Goal: Navigation & Orientation: Find specific page/section

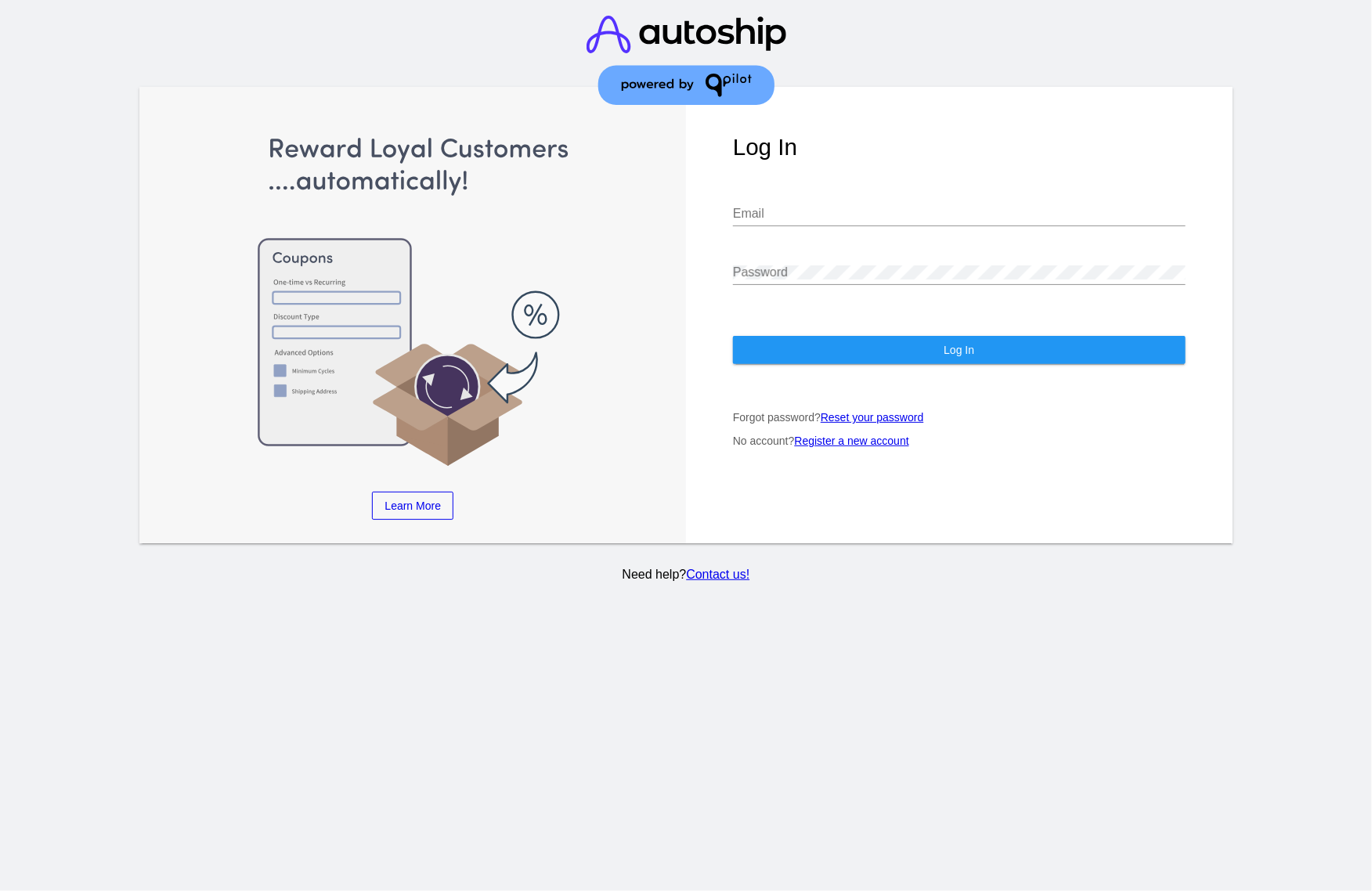
click at [945, 214] on input "Email" at bounding box center [959, 214] width 453 height 14
paste input "[PERSON_NAME][EMAIL_ADDRESS][DOMAIN_NAME]"
type input "[PERSON_NAME][EMAIL_ADDRESS][DOMAIN_NAME]"
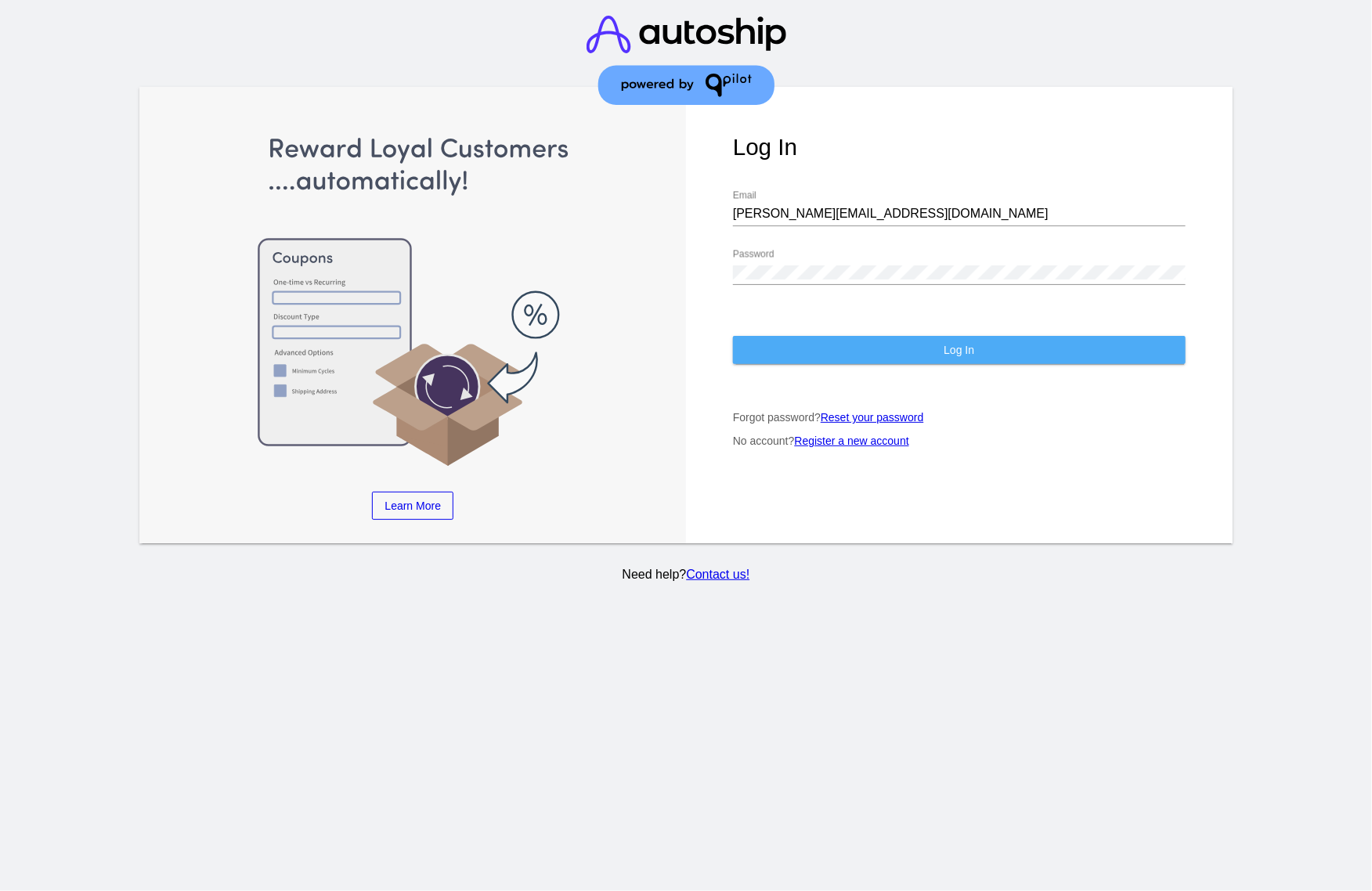
click at [992, 363] on button "Log In" at bounding box center [959, 349] width 453 height 28
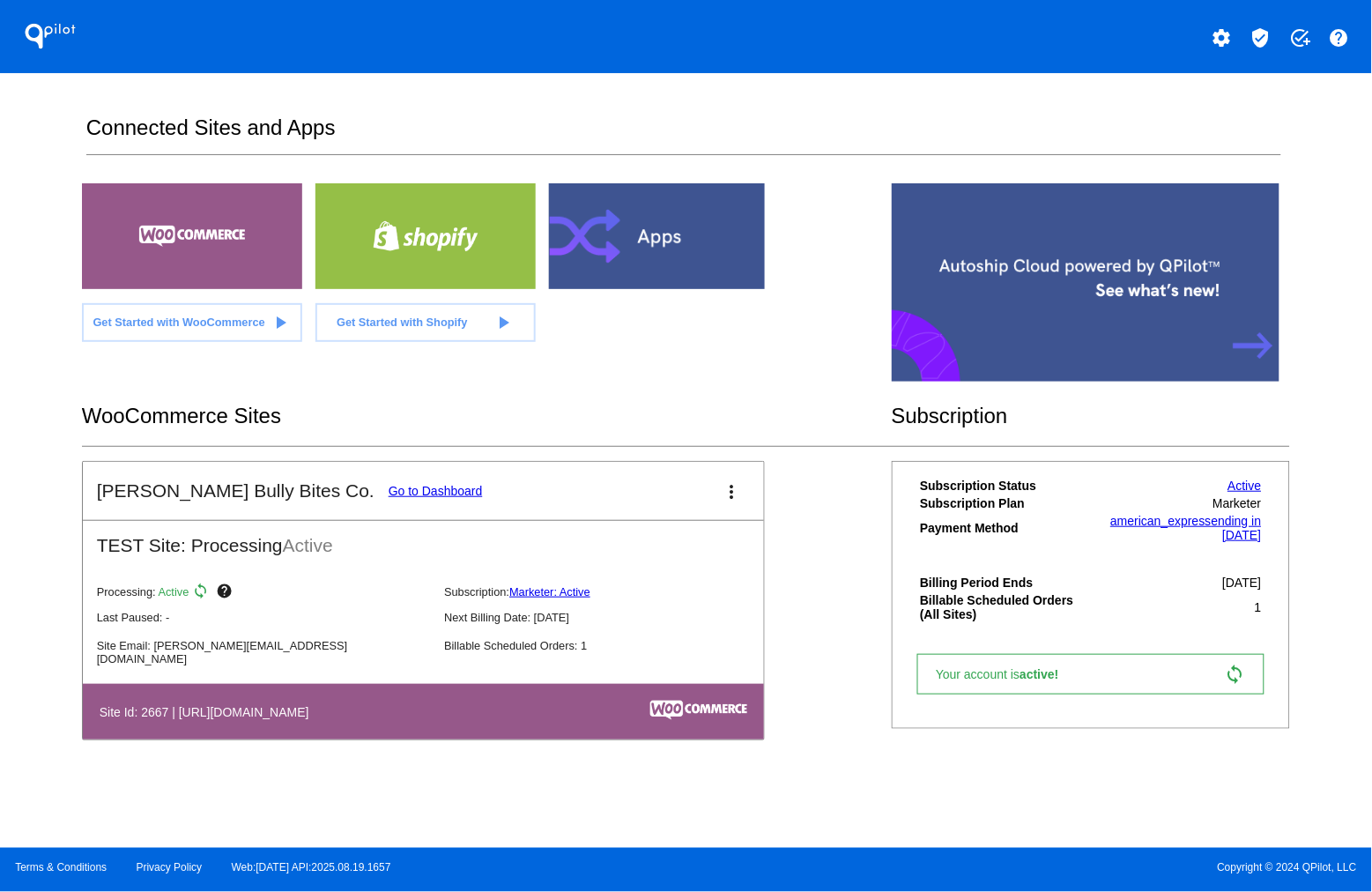
click at [388, 489] on link "Go to Dashboard" at bounding box center [435, 491] width 94 height 14
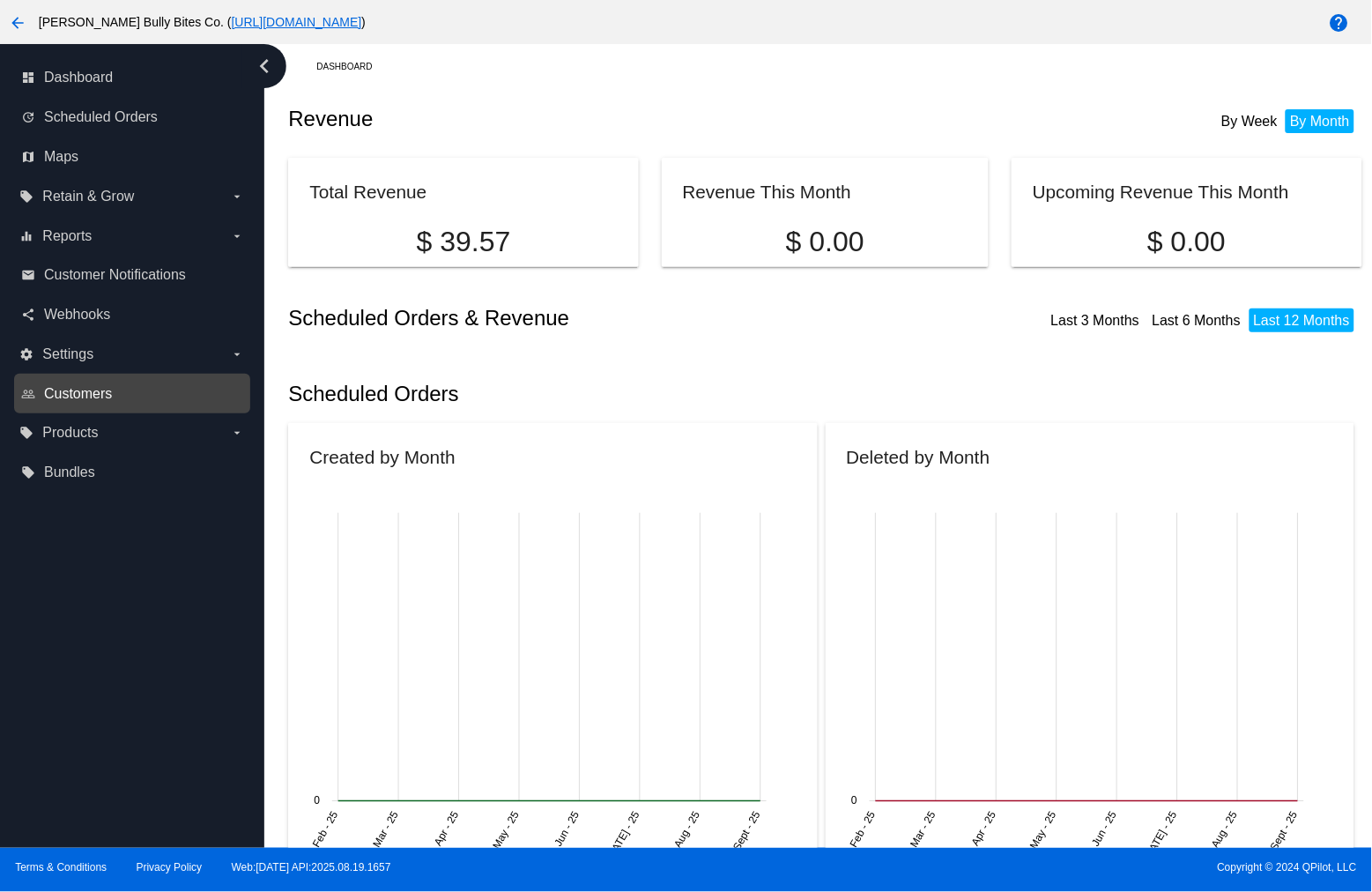
click at [107, 387] on span "Customers" at bounding box center [78, 394] width 68 height 16
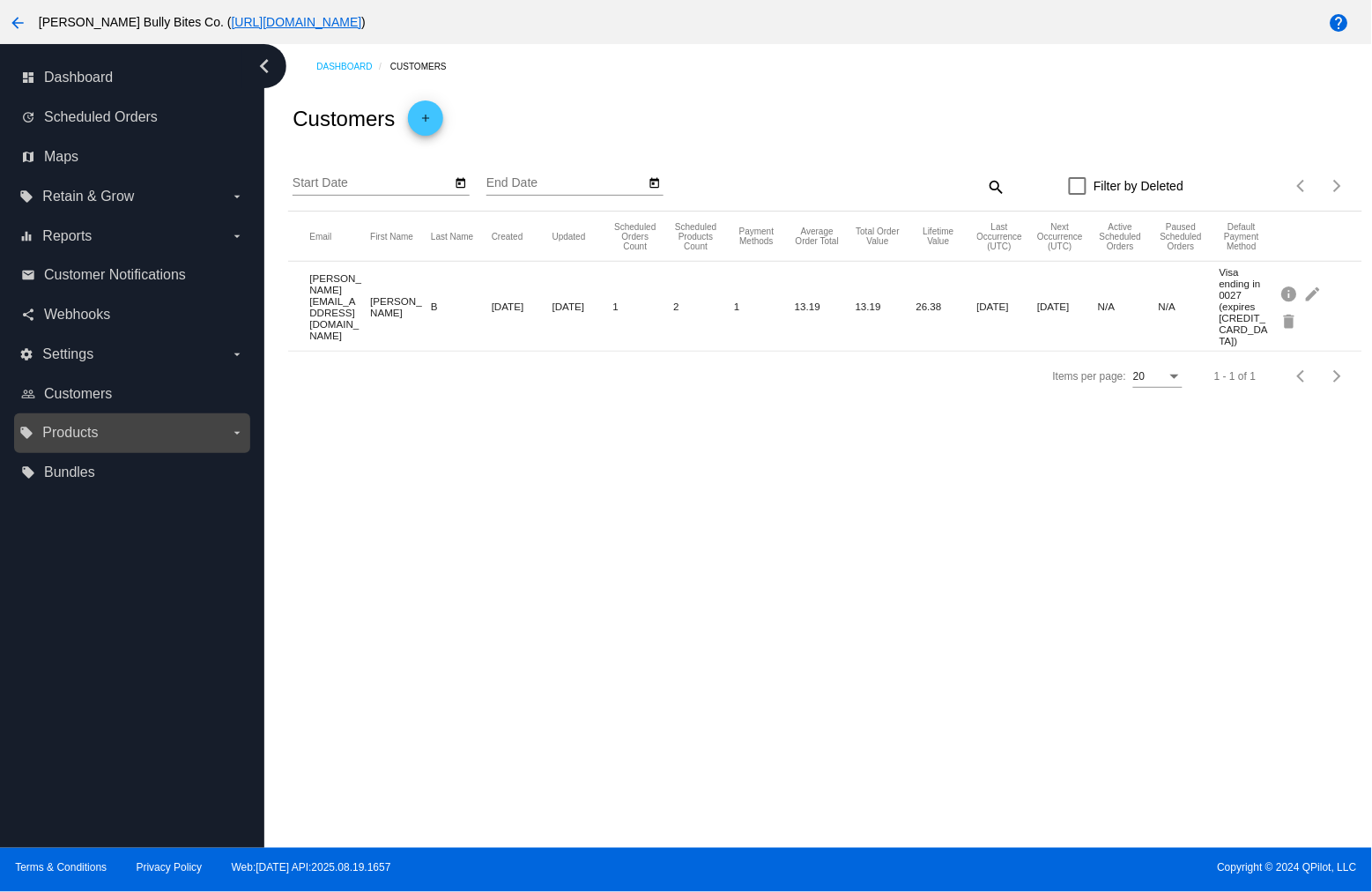
click at [112, 430] on label "local_offer Products arrow_drop_down" at bounding box center [131, 433] width 224 height 28
click at [0, 0] on input "local_offer Products arrow_drop_down" at bounding box center [0, 0] width 0 height 0
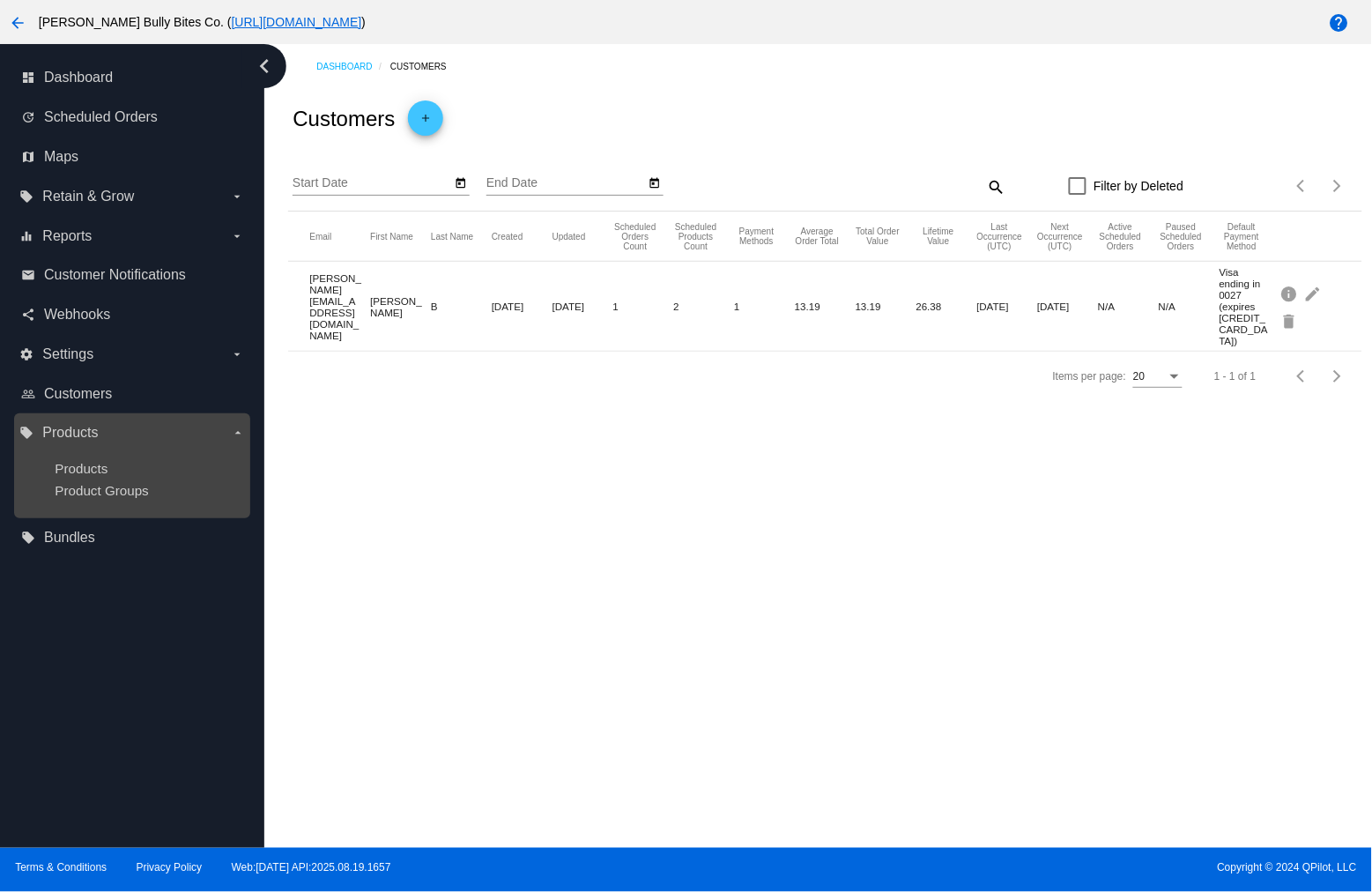
click at [105, 458] on ul "Products Product Groups" at bounding box center [131, 480] width 224 height 65
click at [103, 459] on ul "Products Product Groups" at bounding box center [131, 480] width 224 height 65
click at [91, 459] on ul "Products Product Groups" at bounding box center [131, 480] width 224 height 65
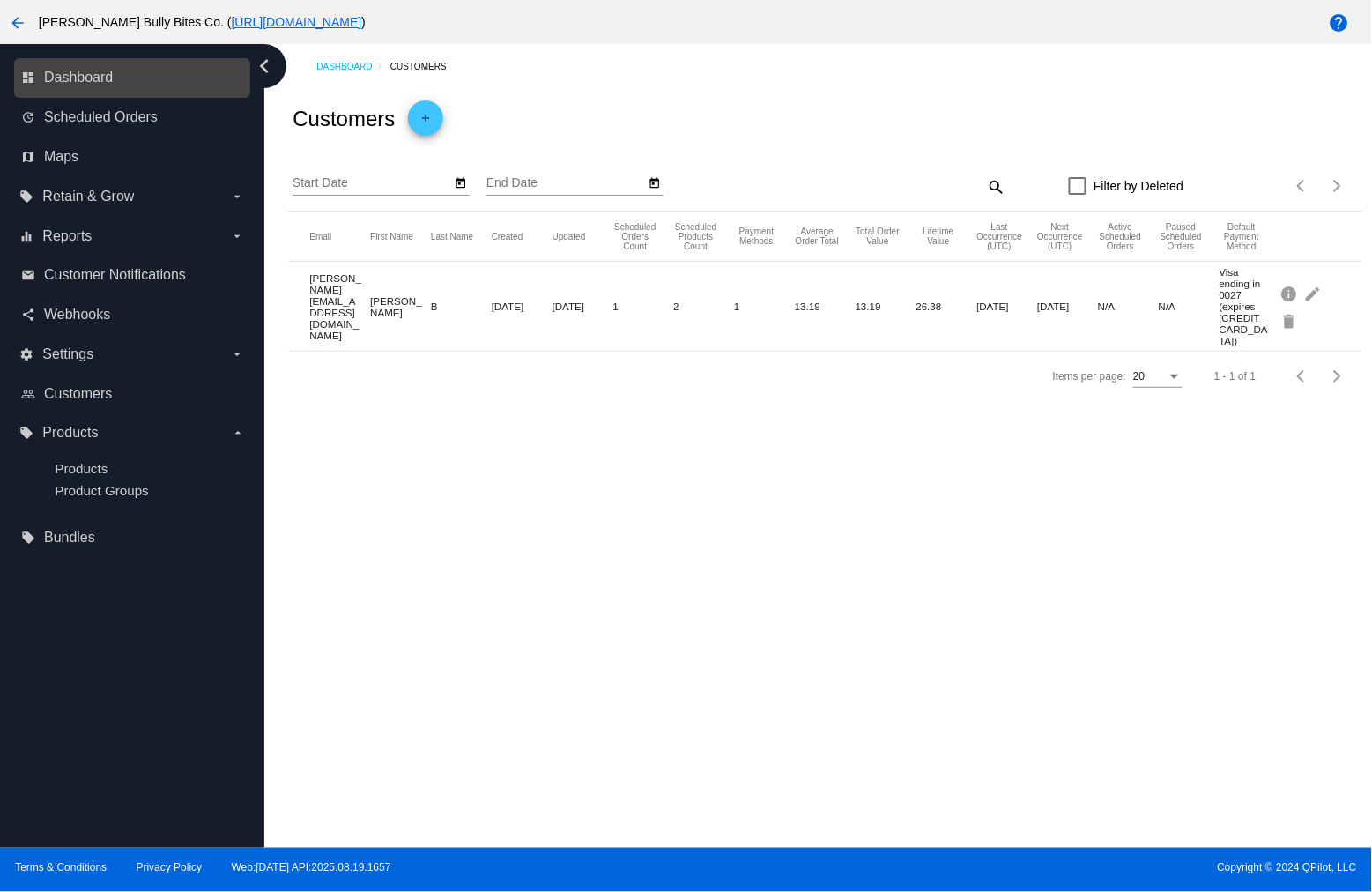
drag, startPoint x: 103, startPoint y: 77, endPoint x: 121, endPoint y: 75, distance: 18.1
click at [103, 77] on span "Dashboard" at bounding box center [79, 78] width 69 height 16
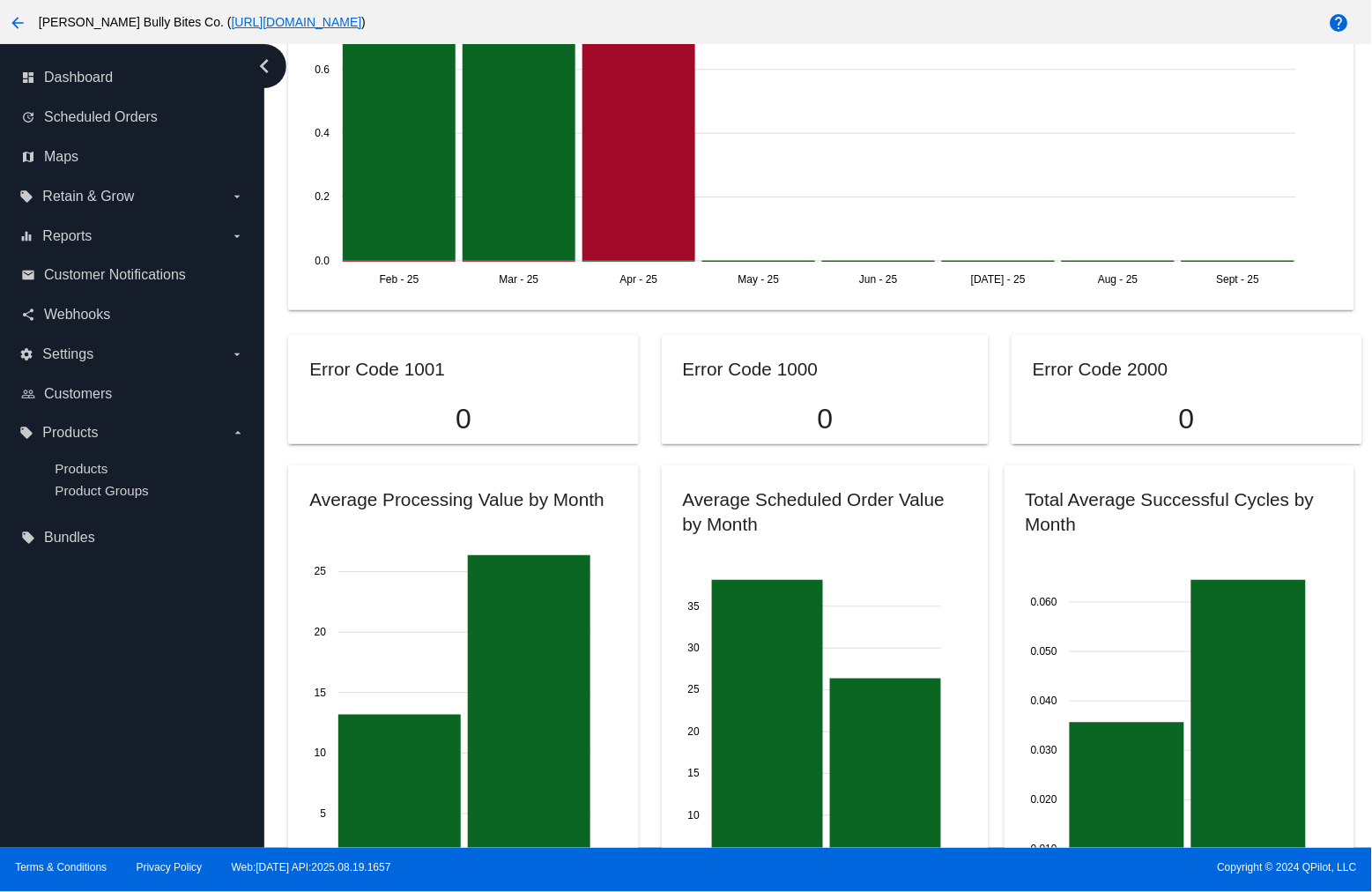
scroll to position [1371, 0]
